Goal: Task Accomplishment & Management: Manage account settings

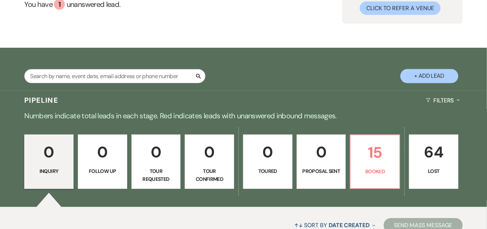
scroll to position [104, 0]
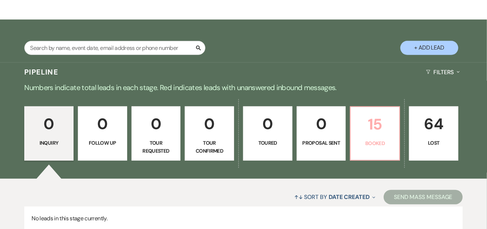
click at [390, 120] on p "15" at bounding box center [375, 124] width 40 height 24
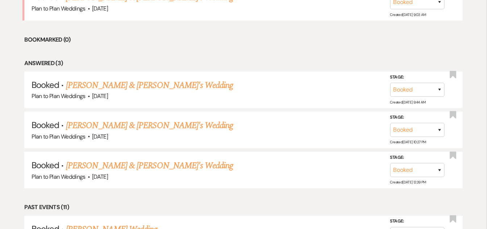
scroll to position [341, 0]
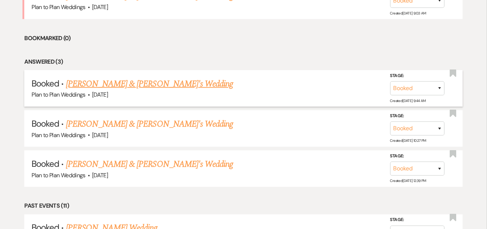
click at [181, 89] on link "[PERSON_NAME] & [PERSON_NAME]'s Wedding" at bounding box center [149, 83] width 167 height 13
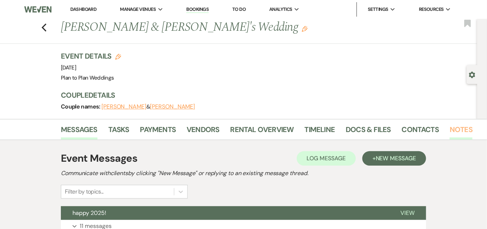
click at [453, 134] on link "Notes" at bounding box center [460, 132] width 23 height 16
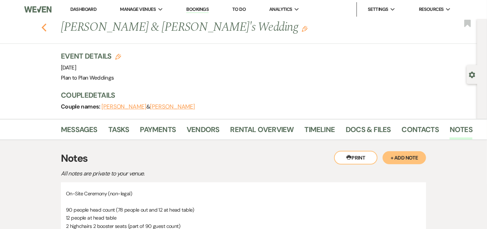
click at [45, 25] on icon "Previous" at bounding box center [43, 27] width 5 height 9
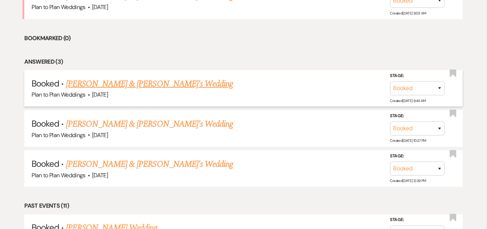
click at [191, 81] on link "[PERSON_NAME] & [PERSON_NAME]'s Wedding" at bounding box center [149, 83] width 167 height 13
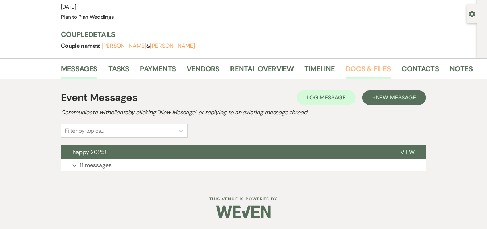
scroll to position [60, 0]
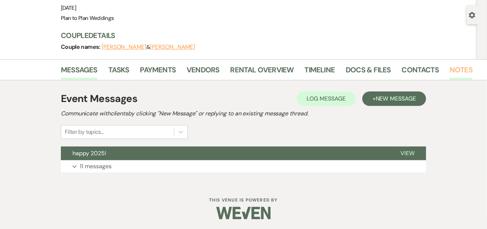
click at [466, 68] on link "Notes" at bounding box center [460, 72] width 23 height 16
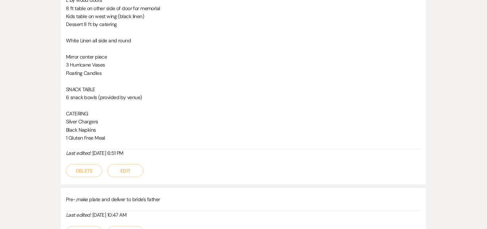
scroll to position [259, 0]
